Goal: Task Accomplishment & Management: Use online tool/utility

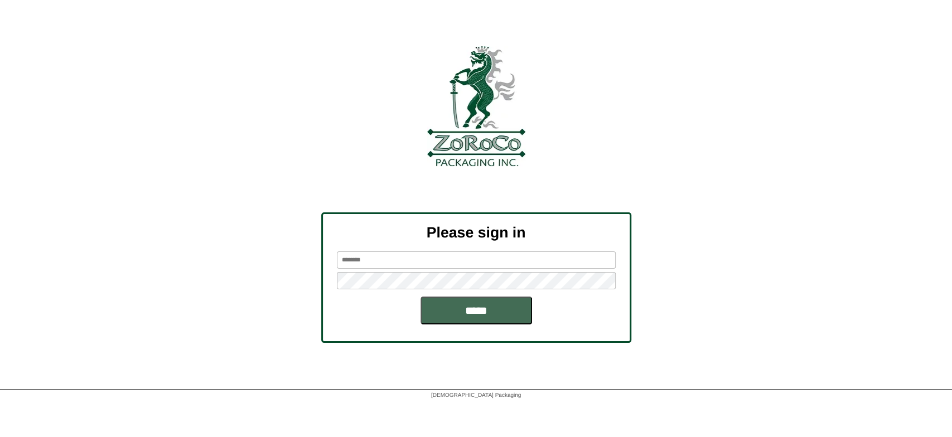
type input "********"
click at [479, 310] on input "*****" at bounding box center [477, 311] width 112 height 28
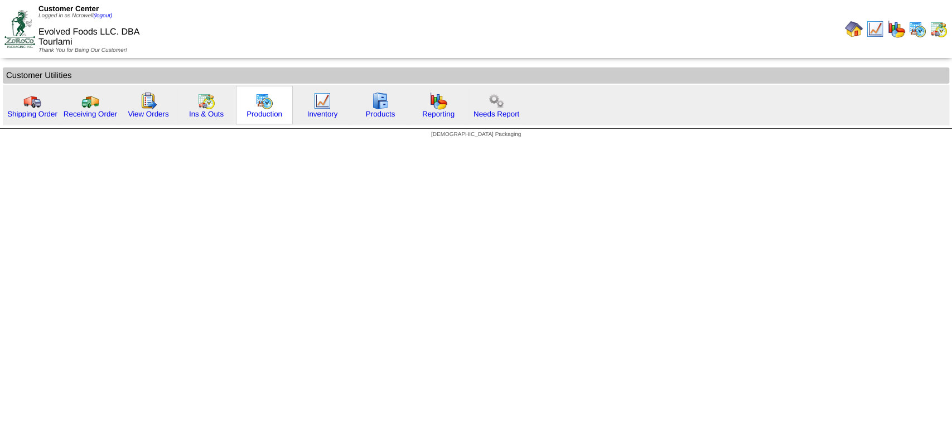
click at [272, 107] on img at bounding box center [264, 101] width 18 height 18
